Goal: Information Seeking & Learning: Learn about a topic

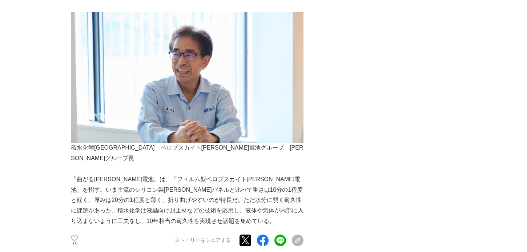
scroll to position [327, 0]
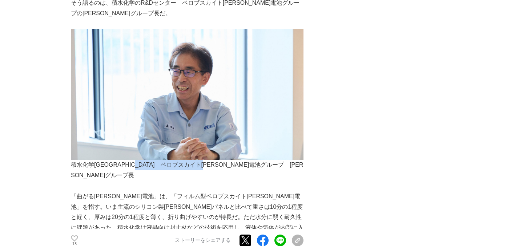
drag, startPoint x: 153, startPoint y: 165, endPoint x: 214, endPoint y: 165, distance: 60.4
click at [239, 167] on p "積水化学[GEOGRAPHIC_DATA]　ペロブスカイト[PERSON_NAME]電池グループ　[PERSON_NAME]グループ長" at bounding box center [187, 170] width 233 height 21
copy p "ペロブスカイト[PERSON_NAME]電池グループ"
drag, startPoint x: 112, startPoint y: 163, endPoint x: 147, endPoint y: 161, distance: 35.0
click at [147, 161] on p "積水化学[GEOGRAPHIC_DATA]　ペロブスカイト[PERSON_NAME]電池グループ　[PERSON_NAME]グループ長" at bounding box center [187, 170] width 233 height 21
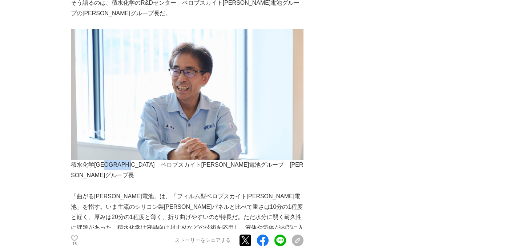
copy p "R&Dセンター"
drag, startPoint x: 245, startPoint y: 165, endPoint x: 268, endPoint y: 165, distance: 22.2
click at [268, 165] on p "積水化学[GEOGRAPHIC_DATA]　ペロブスカイト[PERSON_NAME]電池グループ　[PERSON_NAME]グループ長" at bounding box center [187, 170] width 233 height 21
copy p "[PERSON_NAME]"
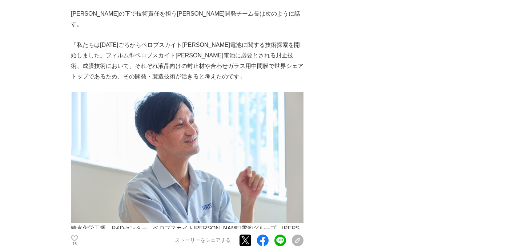
scroll to position [764, 0]
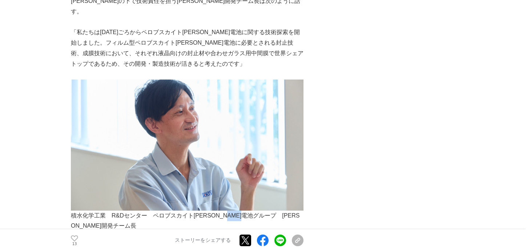
drag, startPoint x: 247, startPoint y: 186, endPoint x: 271, endPoint y: 184, distance: 24.8
click at [271, 211] on p "積水化学工業　R&Dセンター　ペロブスカイト[PERSON_NAME]電池グループ　[PERSON_NAME]開発チーム長" at bounding box center [187, 221] width 233 height 21
copy p "[PERSON_NAME]"
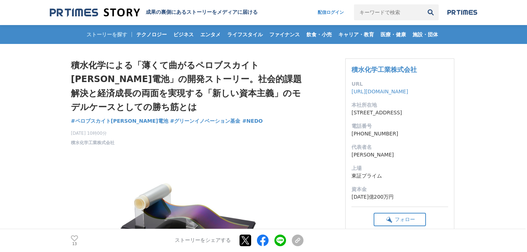
scroll to position [0, 0]
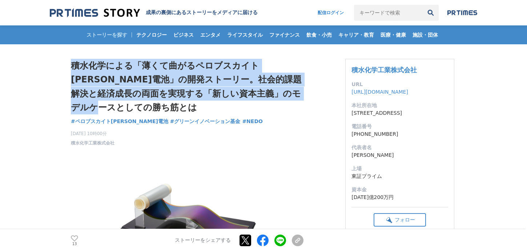
drag, startPoint x: 72, startPoint y: 64, endPoint x: 89, endPoint y: 104, distance: 43.2
click at [89, 104] on h1 "積水化学による「薄くて曲がるペロブスカイト[PERSON_NAME]電池」の開発ストーリー。社会的課題解決と経済成長の両面を実現する「新しい資本主義」のモデル…" at bounding box center [187, 87] width 233 height 56
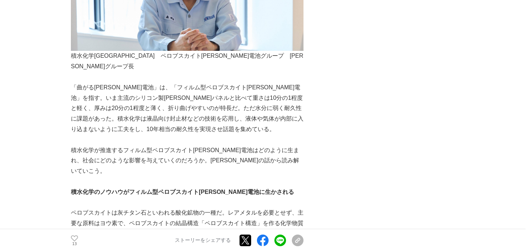
scroll to position [400, 0]
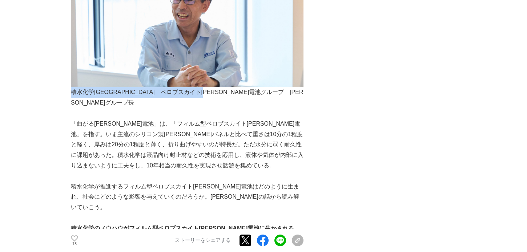
drag, startPoint x: 72, startPoint y: 94, endPoint x: 237, endPoint y: 91, distance: 165.8
click at [237, 91] on p "積水化学[GEOGRAPHIC_DATA]　ペロブスカイト[PERSON_NAME]電池グループ　[PERSON_NAME]グループ長" at bounding box center [187, 97] width 233 height 21
copy p "積水化学工業　R&Dセンター　ペロブスカイト[PERSON_NAME]電池グループ"
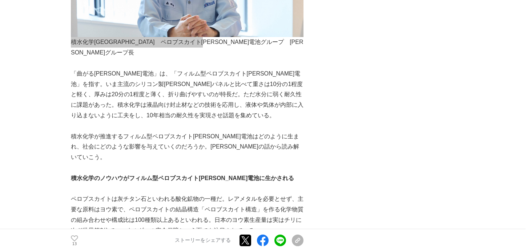
scroll to position [436, 0]
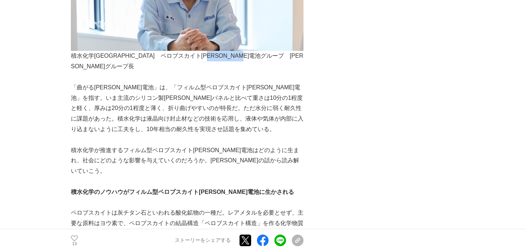
drag, startPoint x: 247, startPoint y: 57, endPoint x: 296, endPoint y: 58, distance: 48.7
click at [296, 58] on p "積水化学[GEOGRAPHIC_DATA]　ペロブスカイト[PERSON_NAME]電池グループ　[PERSON_NAME]グループ長" at bounding box center [187, 61] width 233 height 21
copy p "[PERSON_NAME]グループ長"
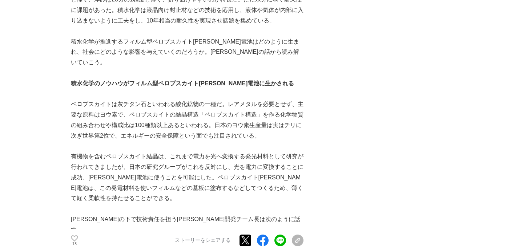
scroll to position [545, 0]
